Goal: Task Accomplishment & Management: Complete application form

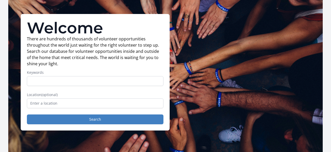
scroll to position [29, 0]
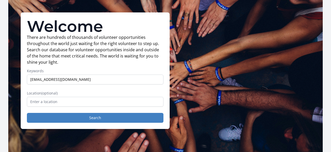
type input "mehratamana773@gmail.com"
click at [132, 103] on input "text" at bounding box center [95, 102] width 136 height 10
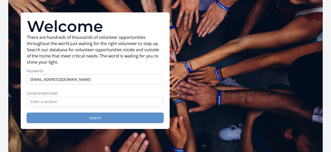
click at [138, 120] on button "Search" at bounding box center [95, 118] width 136 height 10
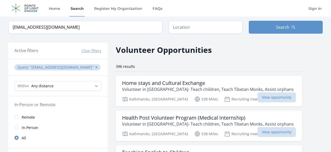
click at [19, 115] on link "Remote" at bounding box center [57, 117] width 99 height 10
click at [18, 115] on link "Remote" at bounding box center [57, 117] width 99 height 10
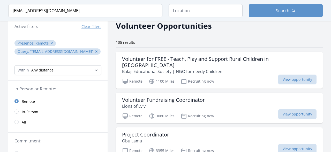
scroll to position [25, 0]
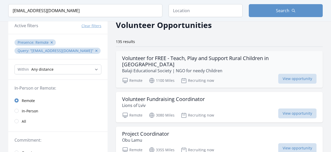
click at [205, 56] on h3 "Volunteer for FREE - Teach, Play and Support Rural Children in India" at bounding box center [219, 61] width 194 height 12
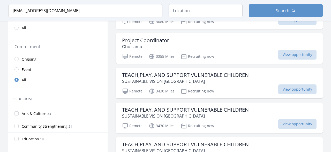
scroll to position [118, 0]
click at [160, 88] on p "3430 Miles" at bounding box center [162, 91] width 26 height 6
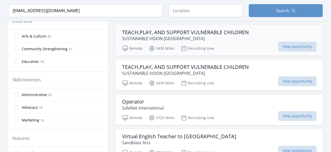
scroll to position [196, 0]
click at [169, 102] on div "Operator SafeNet International" at bounding box center [219, 104] width 194 height 12
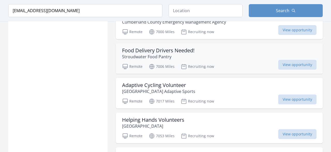
scroll to position [421, 0]
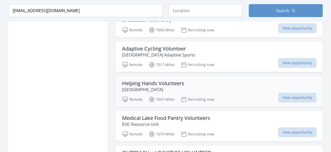
click at [164, 80] on h3 "Helping Hands Volunteers" at bounding box center [153, 83] width 62 height 6
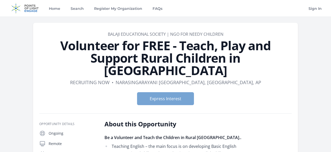
drag, startPoint x: 165, startPoint y: 96, endPoint x: 169, endPoint y: 90, distance: 7.2
click at [169, 90] on div "Express Interest" at bounding box center [165, 98] width 252 height 21
click at [169, 92] on button "Express Interest" at bounding box center [165, 98] width 57 height 13
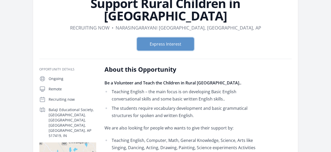
scroll to position [43, 0]
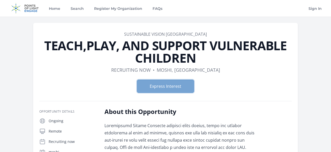
click at [173, 86] on button "Express Interest" at bounding box center [165, 86] width 57 height 13
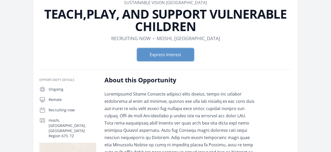
scroll to position [32, 0]
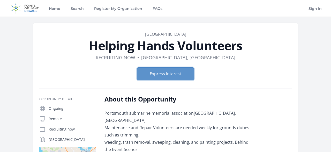
click at [164, 76] on button "Express Interest" at bounding box center [165, 73] width 57 height 13
